Goal: Information Seeking & Learning: Learn about a topic

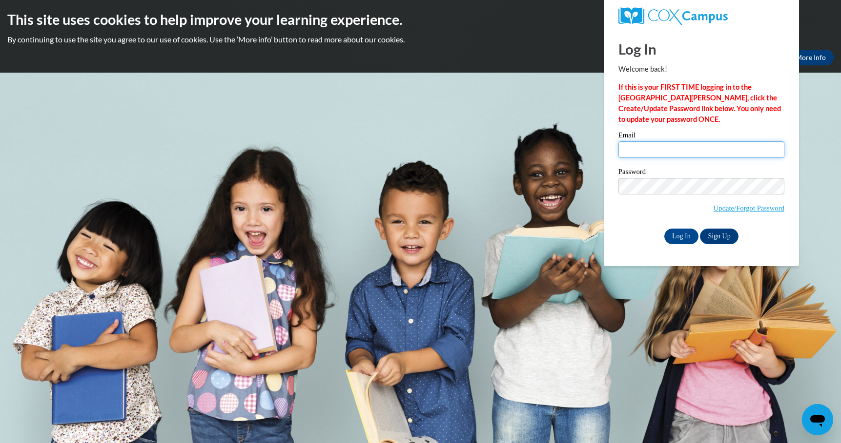
type input "abreister@waukesha.k12.wi.us"
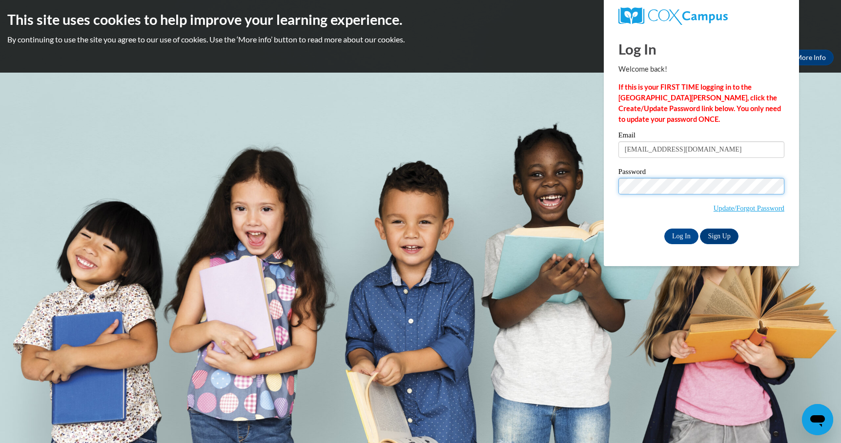
click at [680, 235] on input "Log In" at bounding box center [681, 237] width 34 height 16
click at [685, 239] on input "Log In" at bounding box center [681, 237] width 34 height 16
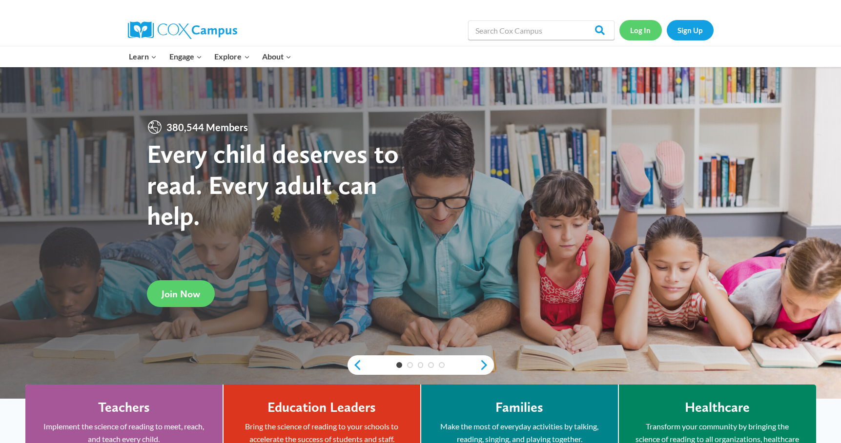
click at [641, 32] on link "Log In" at bounding box center [640, 30] width 42 height 20
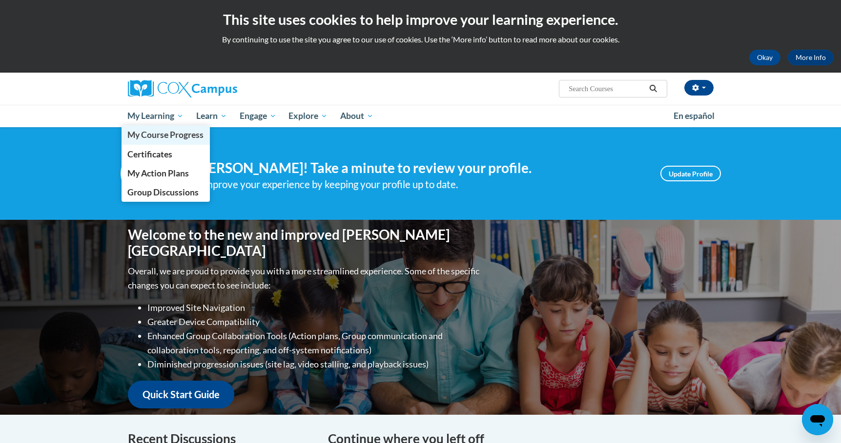
click at [168, 134] on span "My Course Progress" at bounding box center [165, 135] width 76 height 10
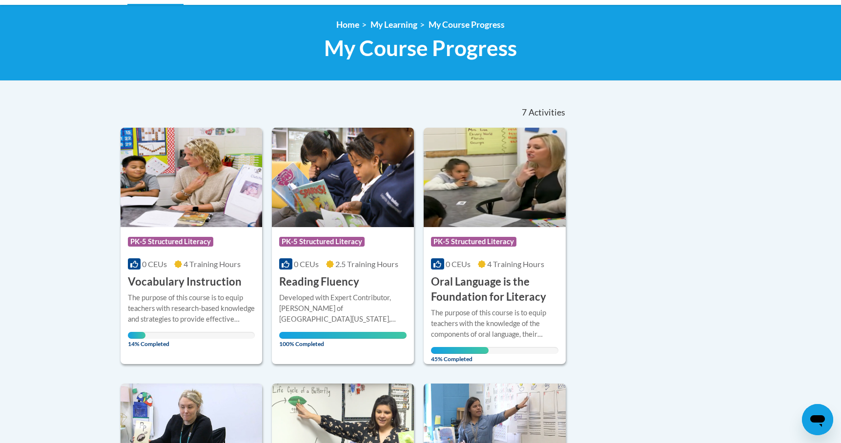
scroll to position [149, 0]
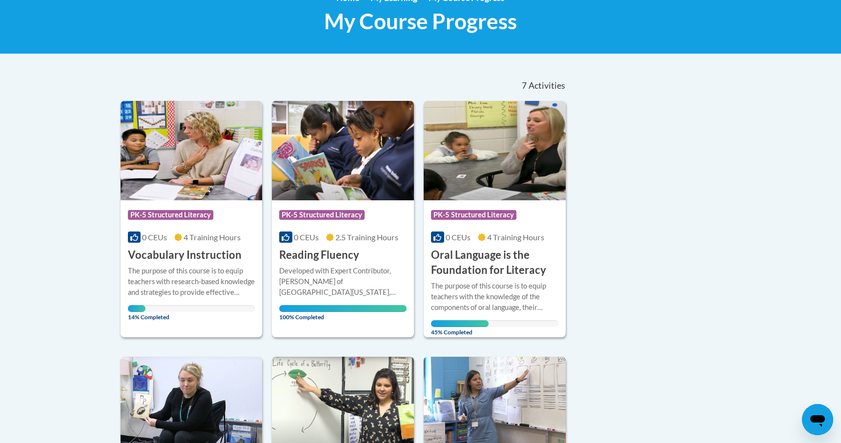
click at [208, 162] on img at bounding box center [191, 151] width 142 height 100
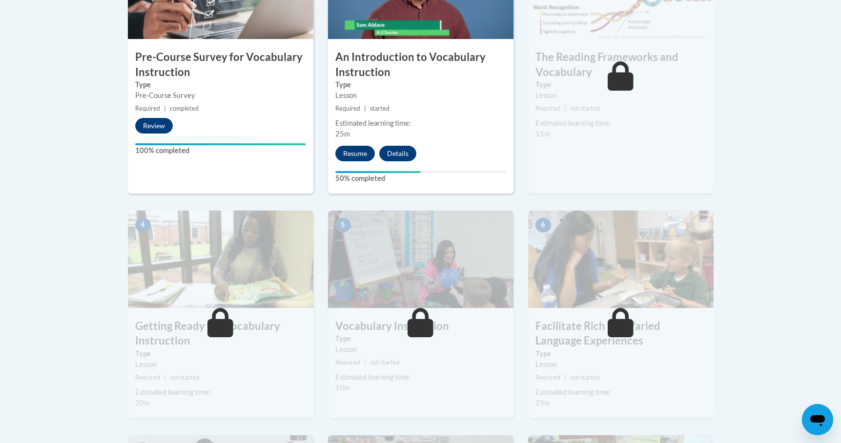
scroll to position [286, 0]
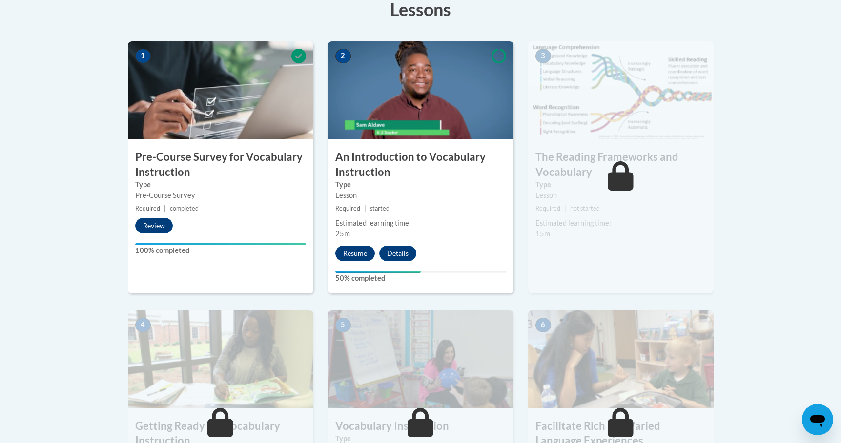
click at [359, 254] on button "Resume" at bounding box center [355, 254] width 40 height 16
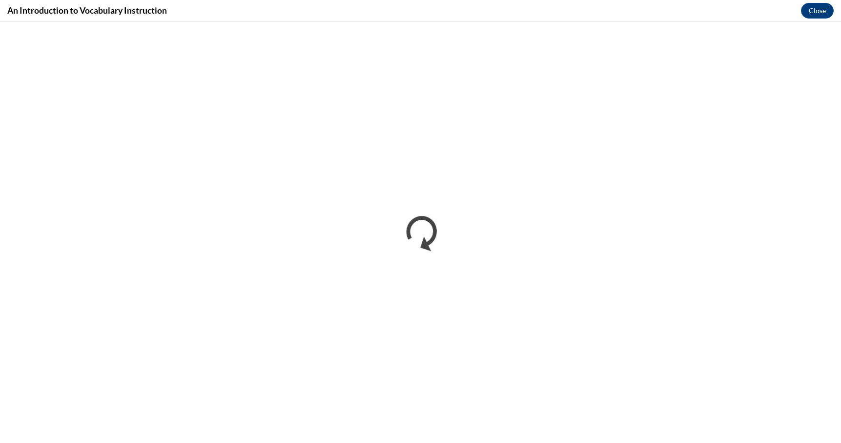
scroll to position [0, 0]
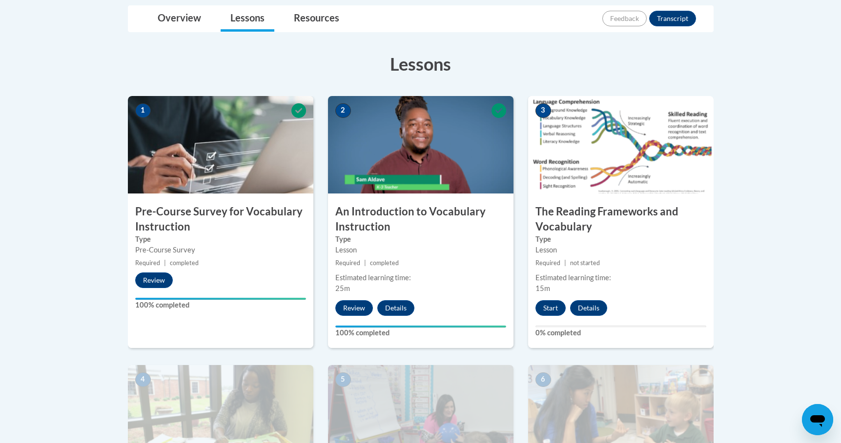
scroll to position [275, 0]
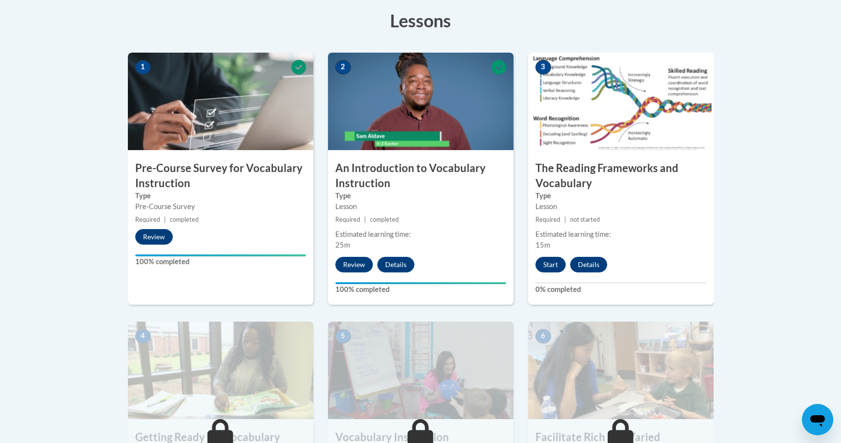
click at [550, 264] on button "Start" at bounding box center [550, 265] width 30 height 16
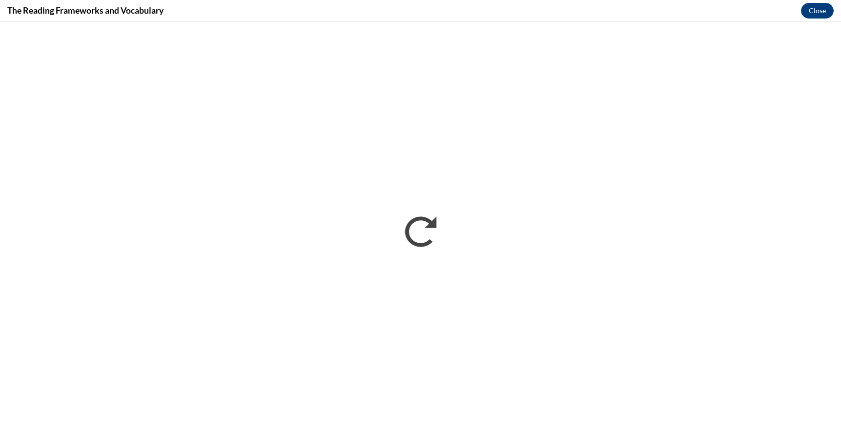
scroll to position [0, 0]
click at [795, 0] on div "The Reading Frameworks and Vocabulary Close" at bounding box center [420, 11] width 841 height 22
click at [644, 1] on div "The Reading Frameworks and Vocabulary Close" at bounding box center [420, 11] width 841 height 22
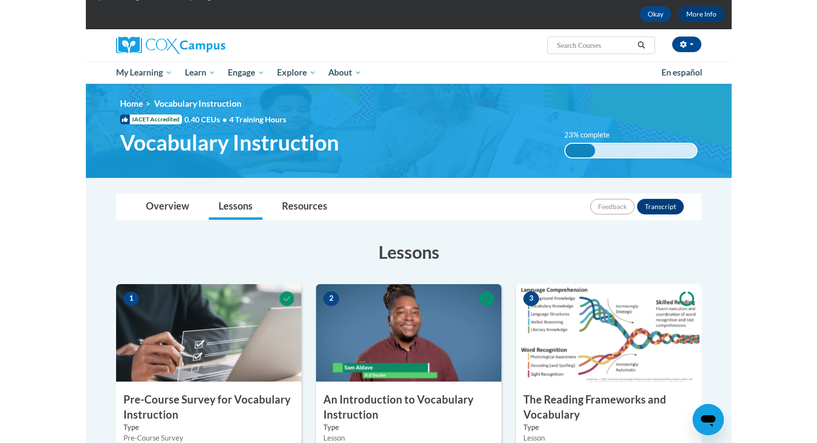
scroll to position [217, 0]
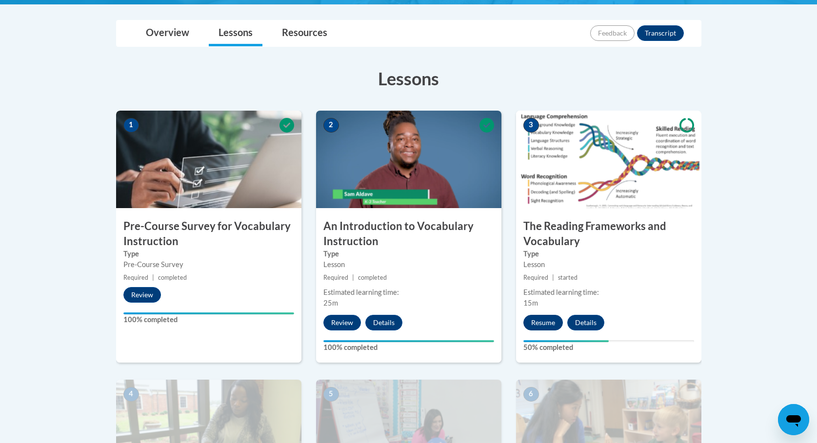
click at [550, 327] on button "Resume" at bounding box center [543, 323] width 40 height 16
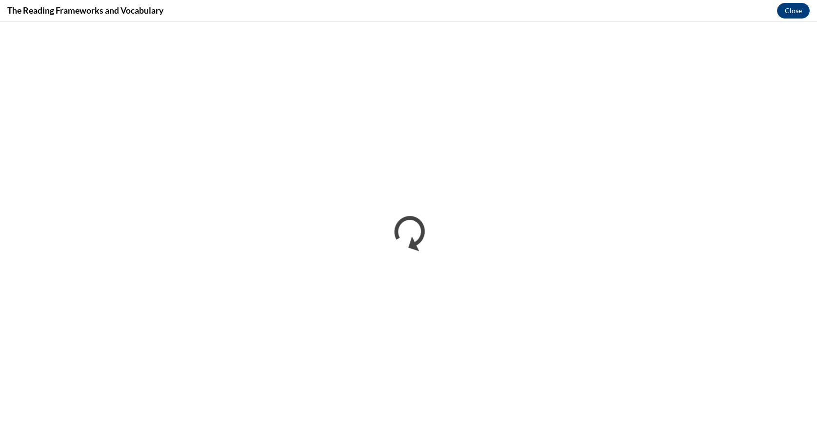
scroll to position [0, 0]
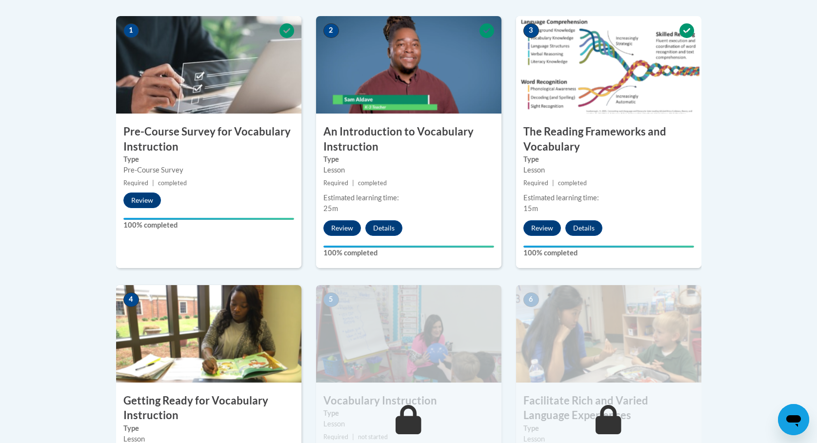
scroll to position [438, 0]
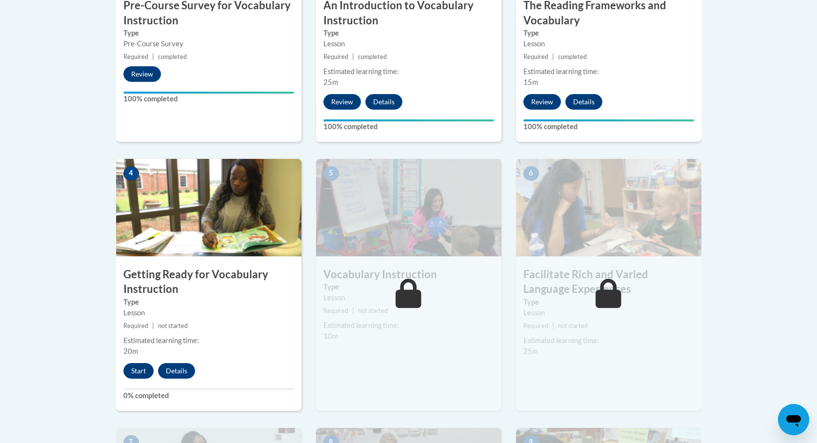
click at [138, 371] on button "Start" at bounding box center [138, 371] width 30 height 16
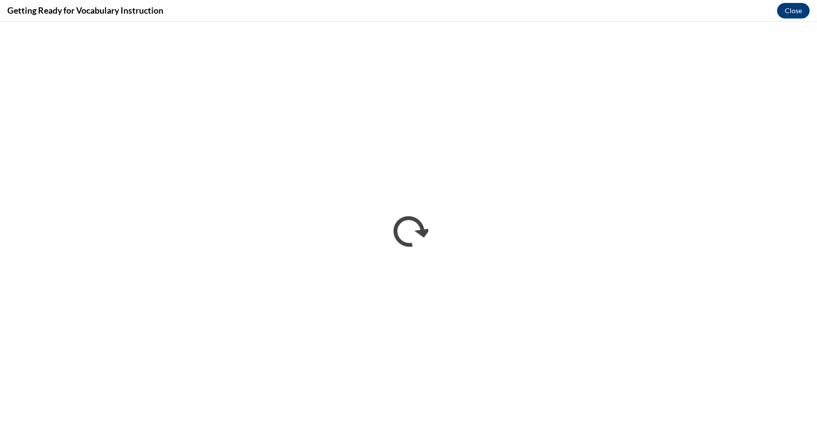
scroll to position [0, 0]
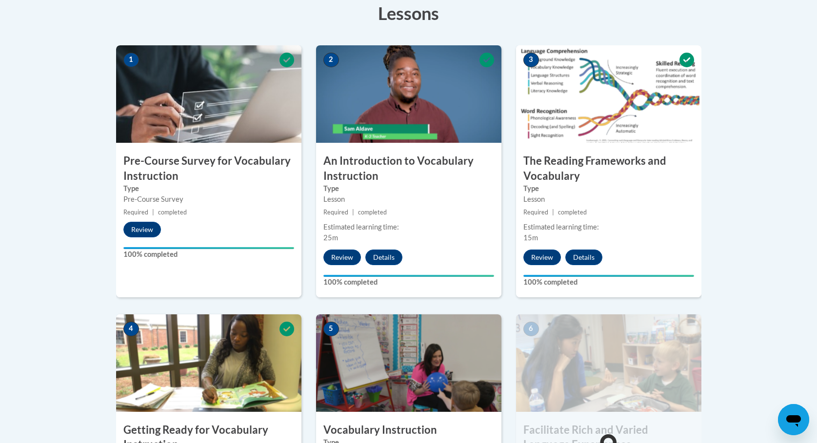
scroll to position [469, 0]
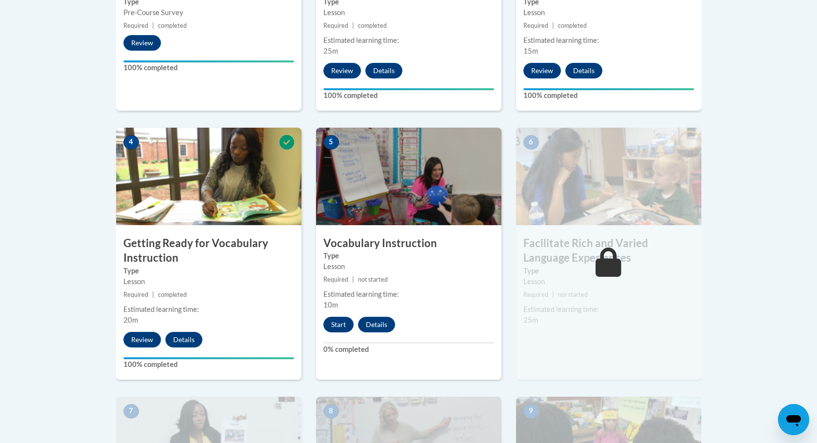
click at [338, 325] on button "Start" at bounding box center [338, 325] width 30 height 16
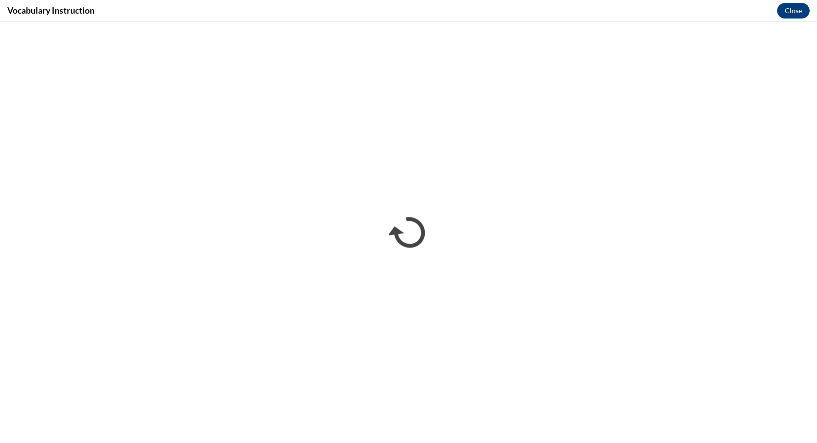
scroll to position [0, 0]
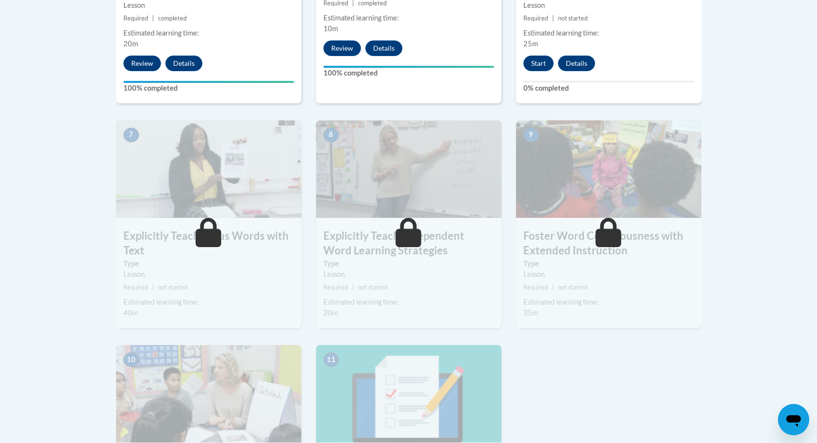
scroll to position [519, 0]
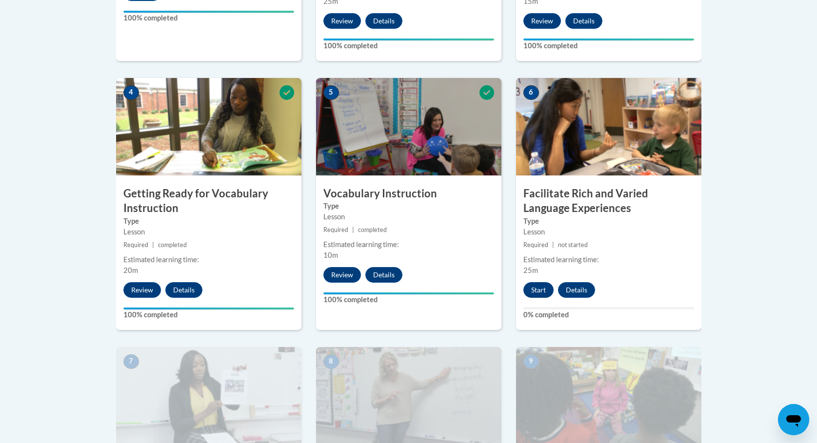
click at [540, 290] on button "Start" at bounding box center [538, 290] width 30 height 16
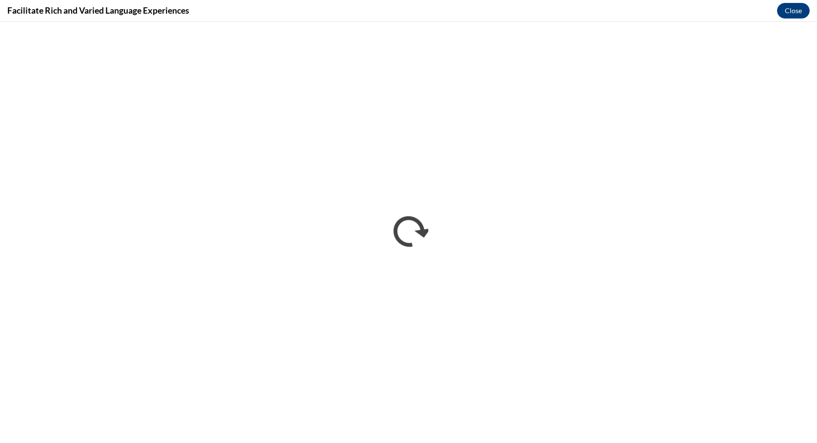
scroll to position [0, 0]
click at [500, 1] on div "Facilitate Rich and Varied Language Experiences Close" at bounding box center [408, 11] width 817 height 22
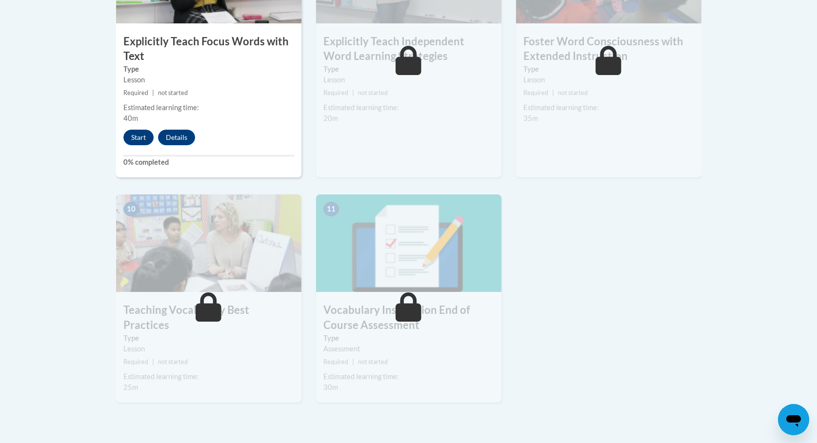
scroll to position [942, 0]
